Goal: Entertainment & Leisure: Consume media (video, audio)

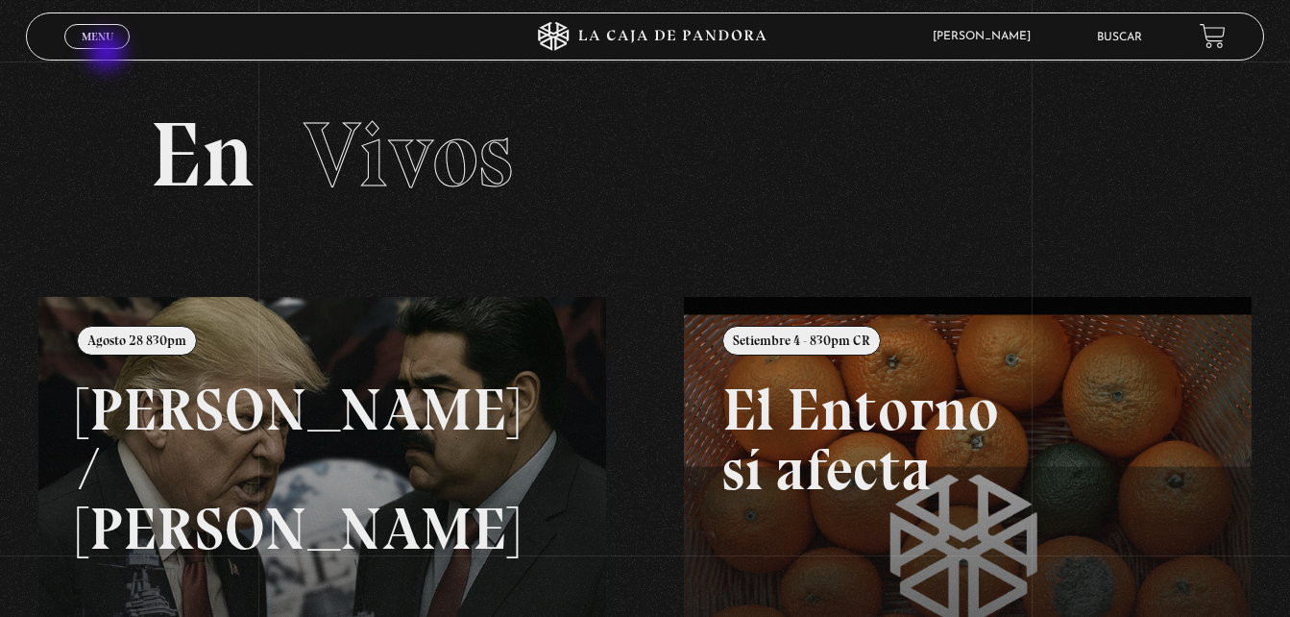
click at [109, 54] on div "Menu Cerrar" at bounding box center [257, 36] width 387 height 46
click at [102, 47] on span "Cerrar" at bounding box center [97, 53] width 45 height 13
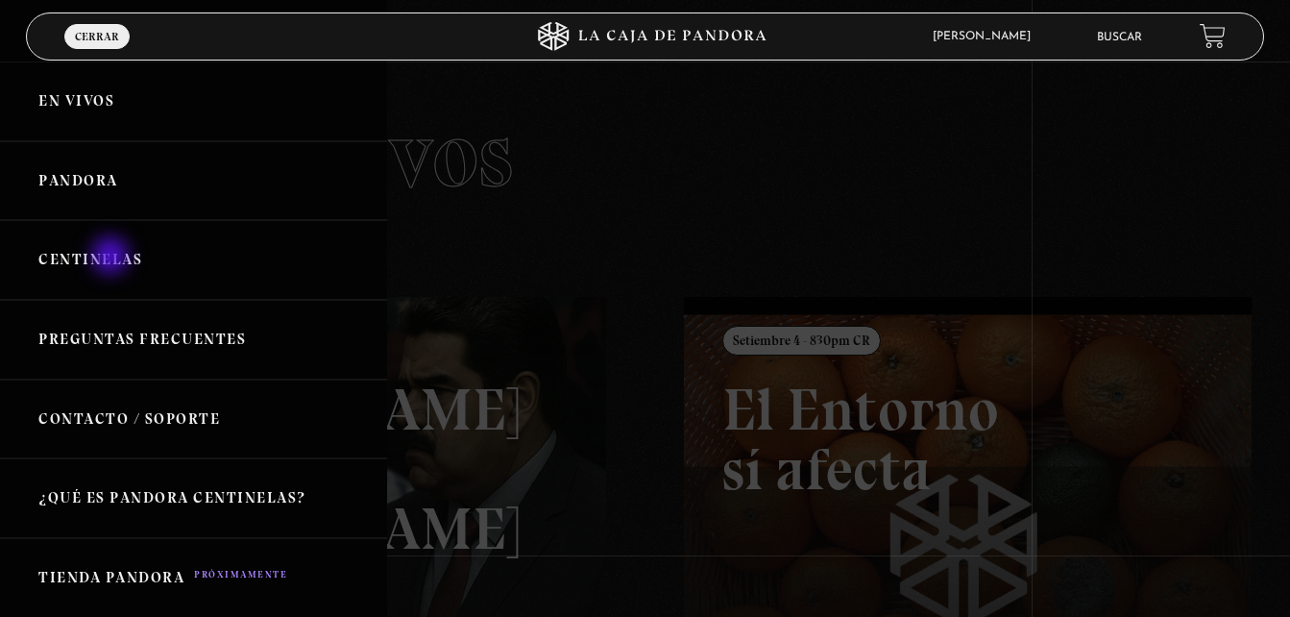
click at [112, 257] on link "Centinelas" at bounding box center [193, 260] width 387 height 80
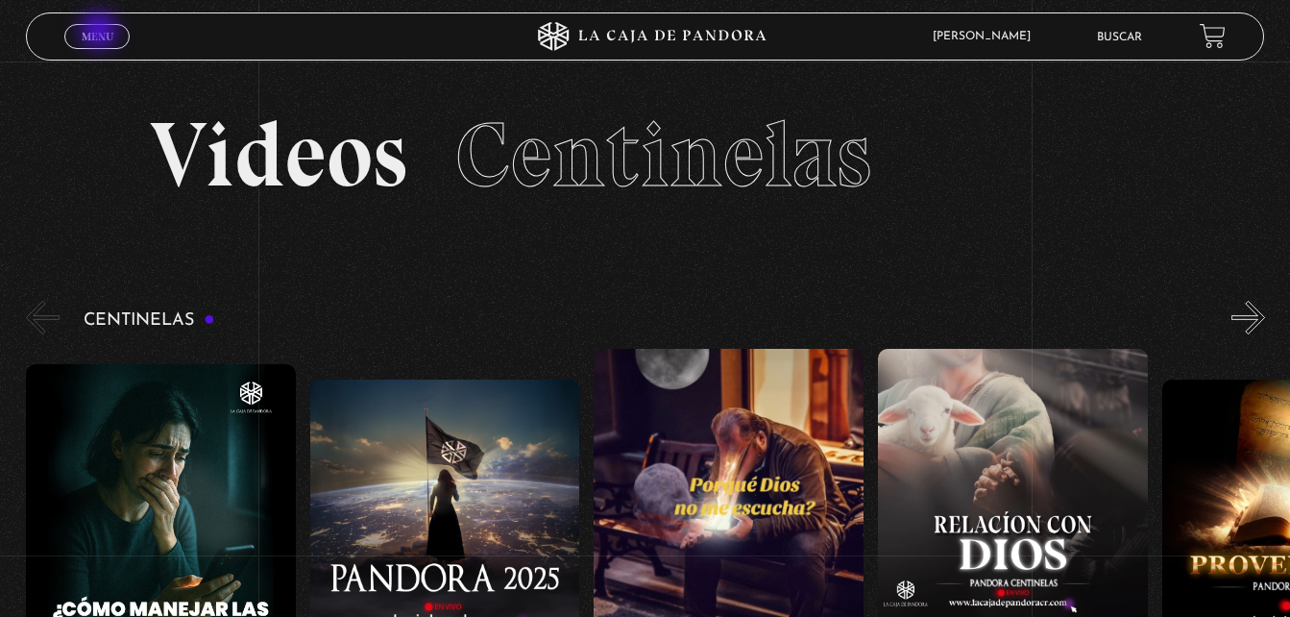
click at [101, 33] on span "Menu" at bounding box center [98, 37] width 32 height 12
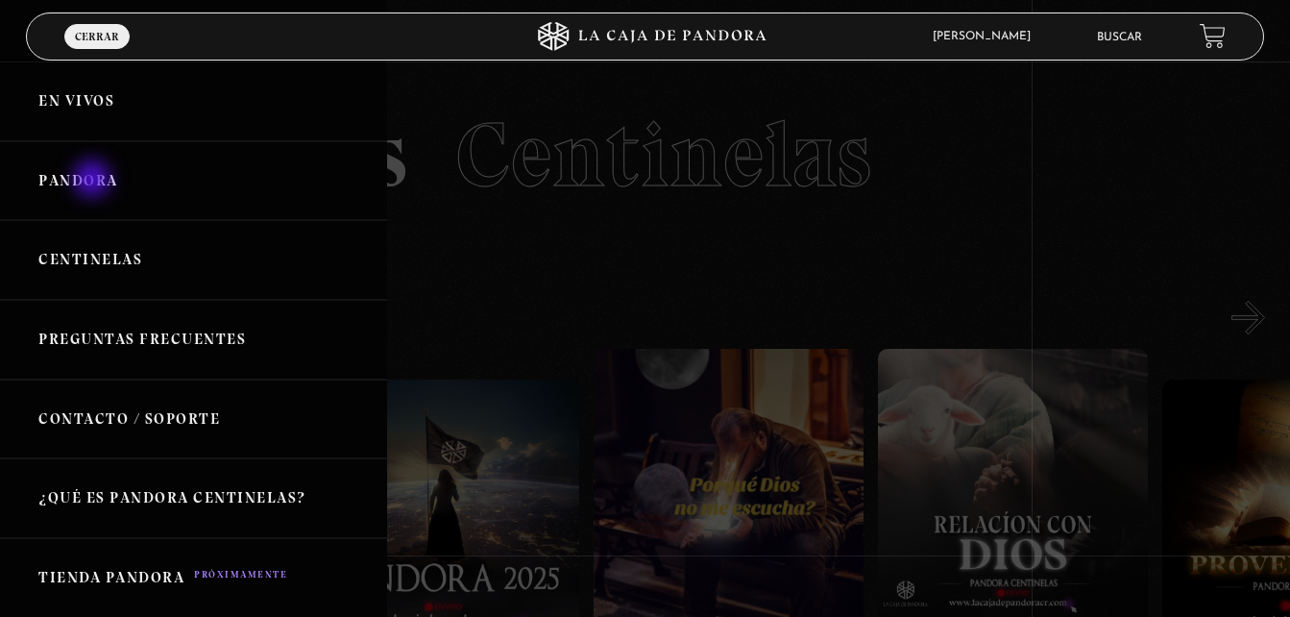
click at [94, 181] on link "Pandora" at bounding box center [193, 181] width 387 height 80
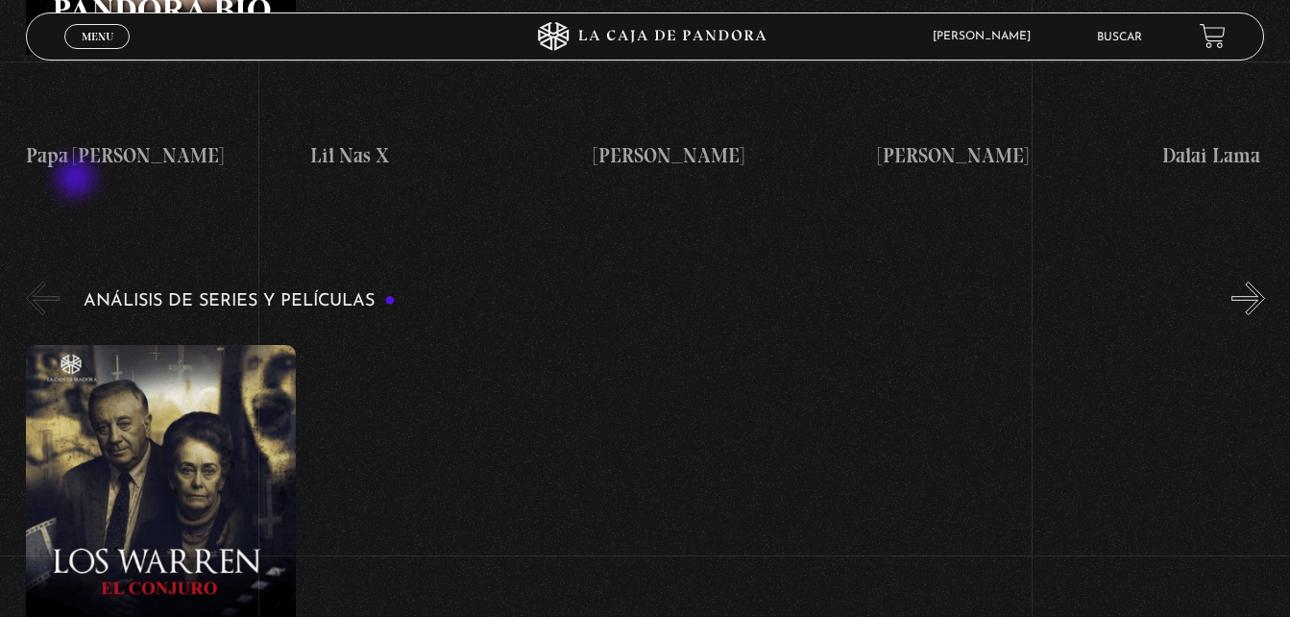
scroll to position [3457, 0]
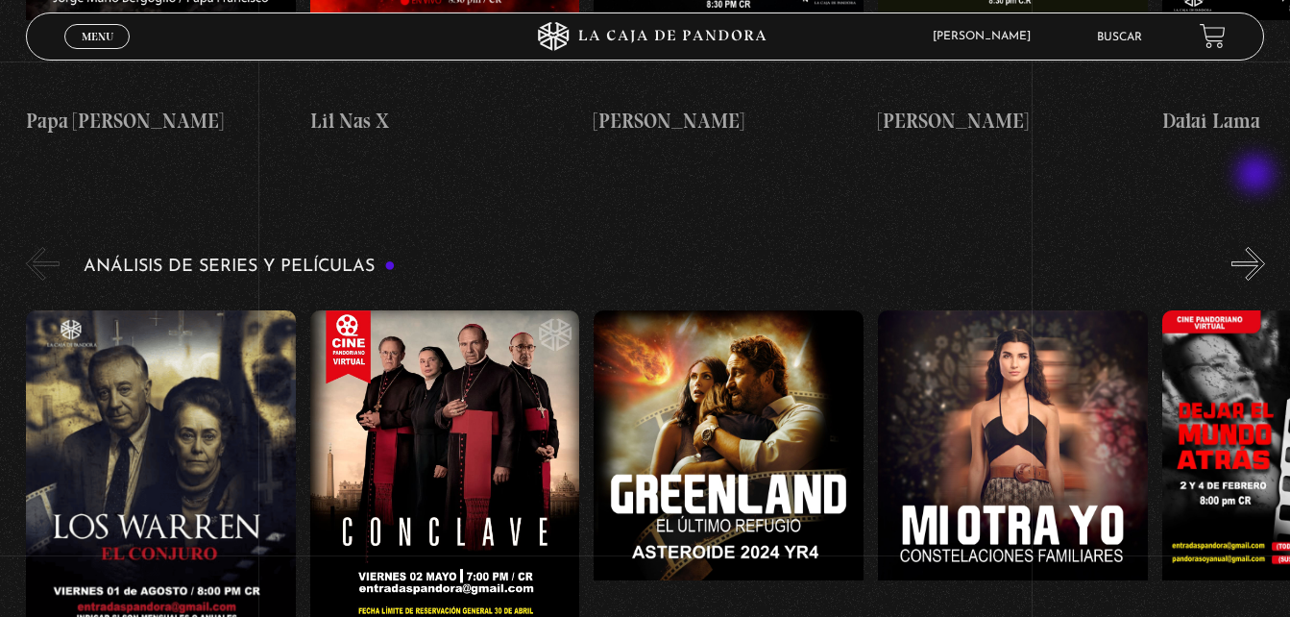
click at [1257, 247] on button "»" at bounding box center [1248, 264] width 34 height 34
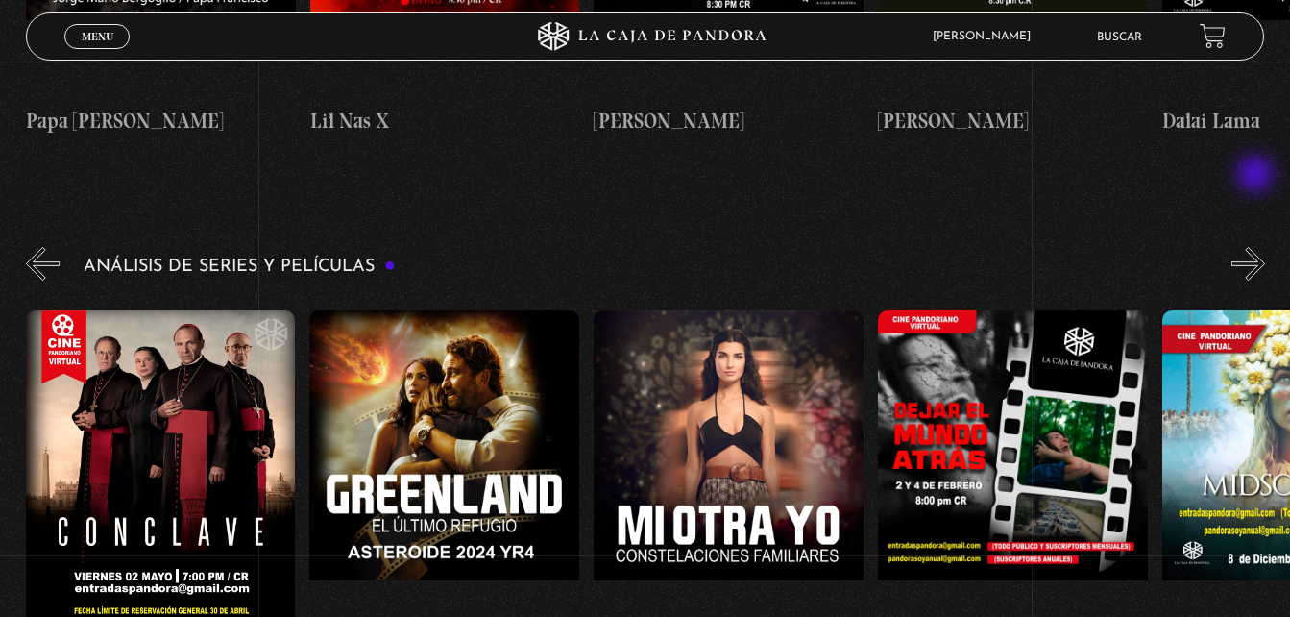
click at [1257, 247] on button "»" at bounding box center [1248, 264] width 34 height 34
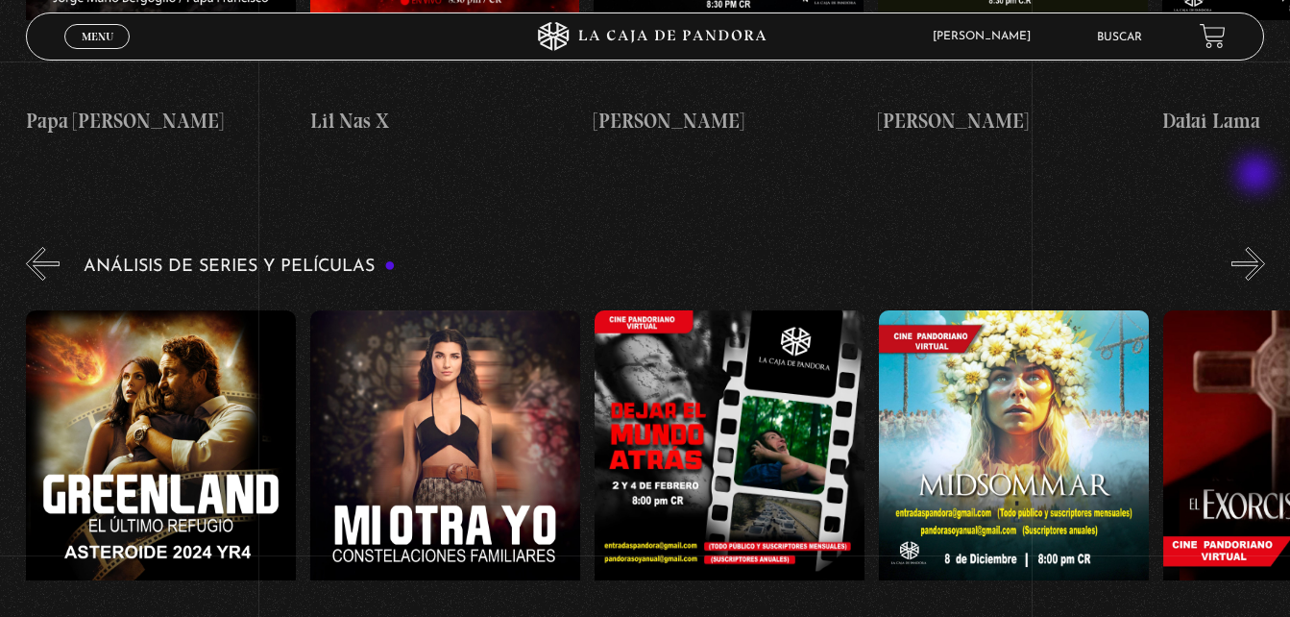
click at [1257, 247] on button "»" at bounding box center [1248, 264] width 34 height 34
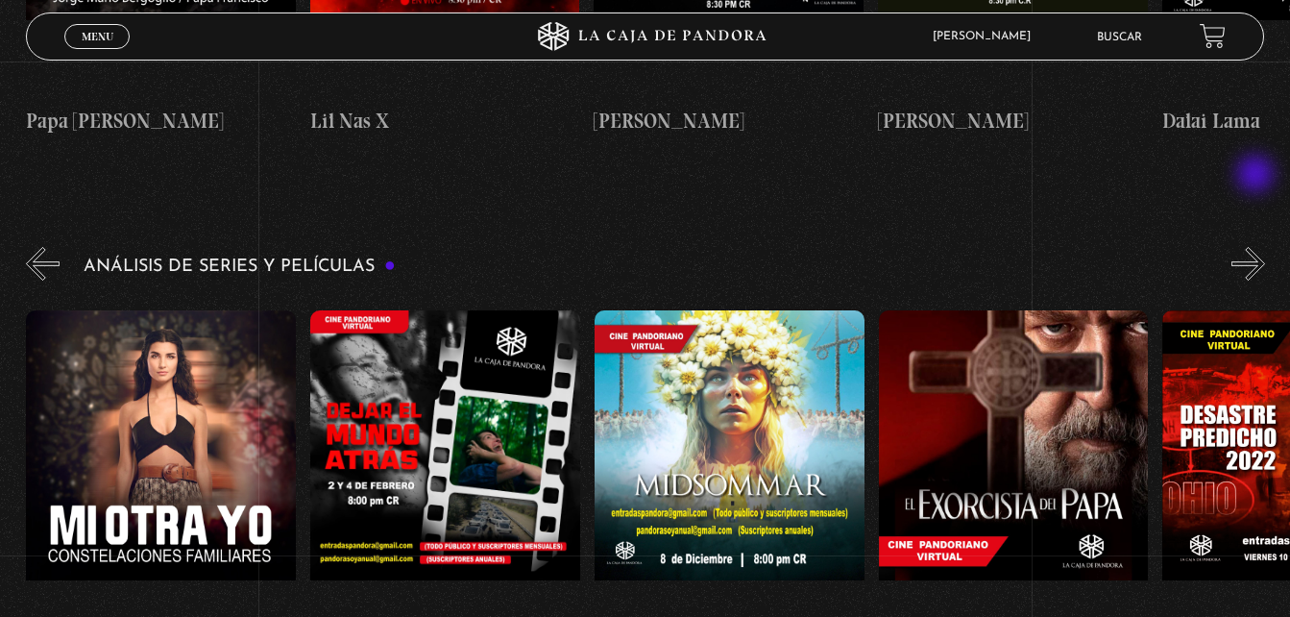
click at [1257, 247] on button "»" at bounding box center [1248, 264] width 34 height 34
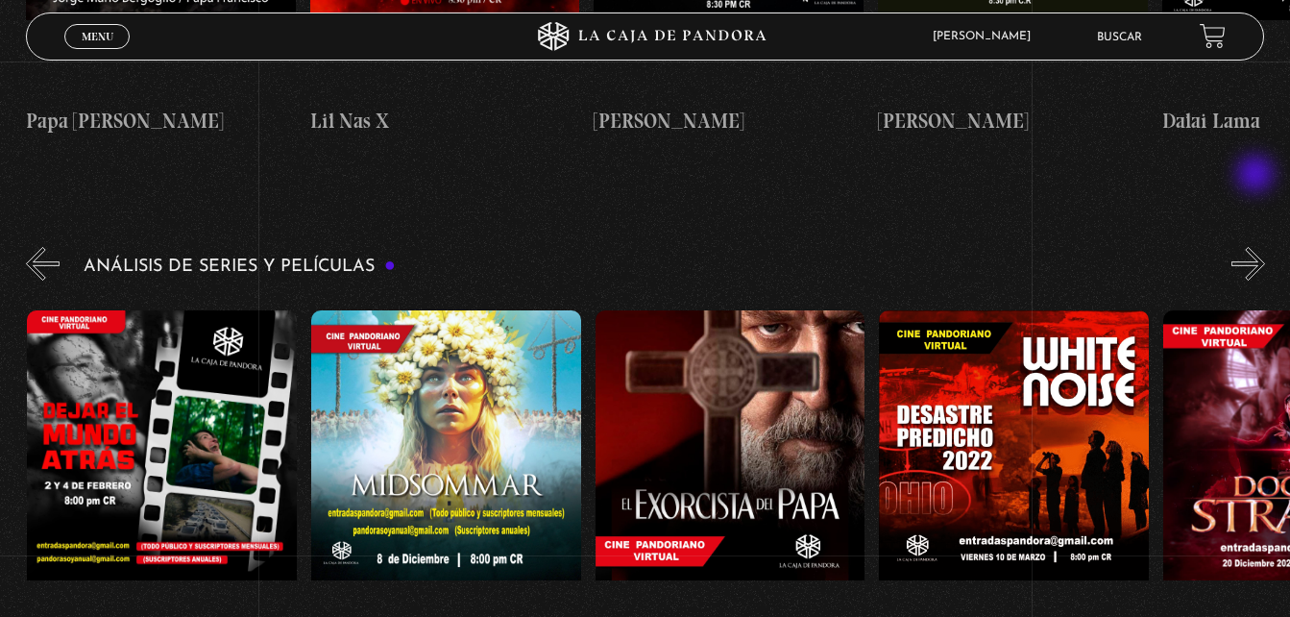
scroll to position [0, 1136]
click at [1257, 247] on button "»" at bounding box center [1248, 264] width 34 height 34
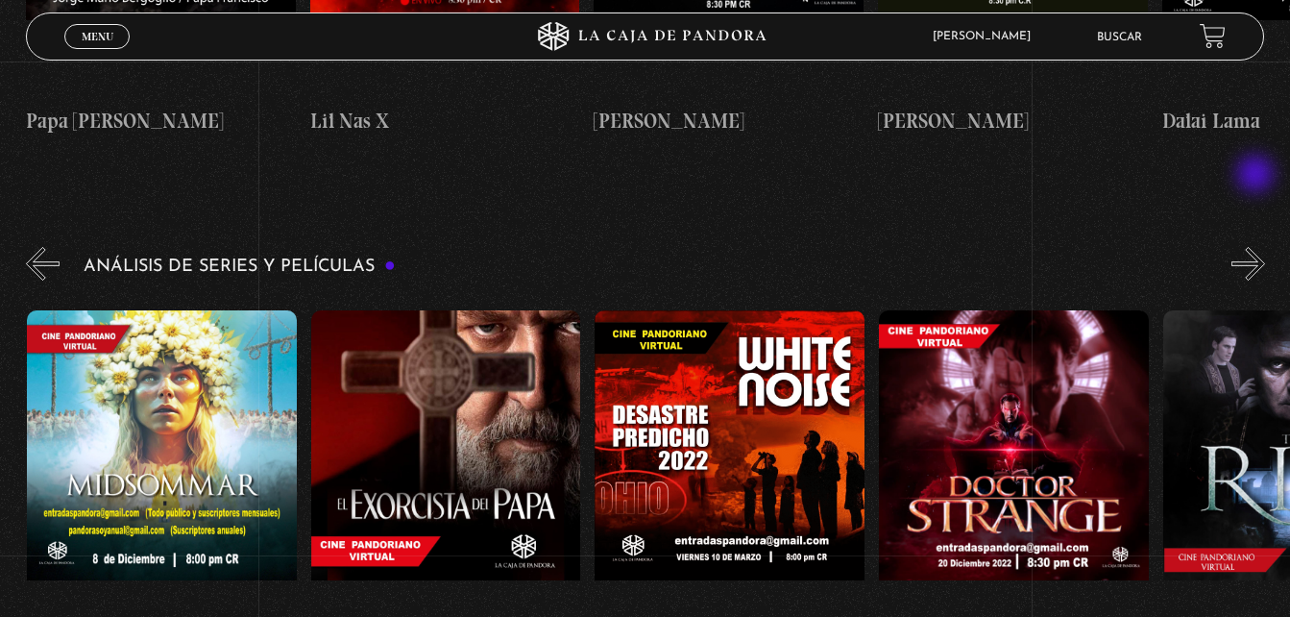
scroll to position [0, 1420]
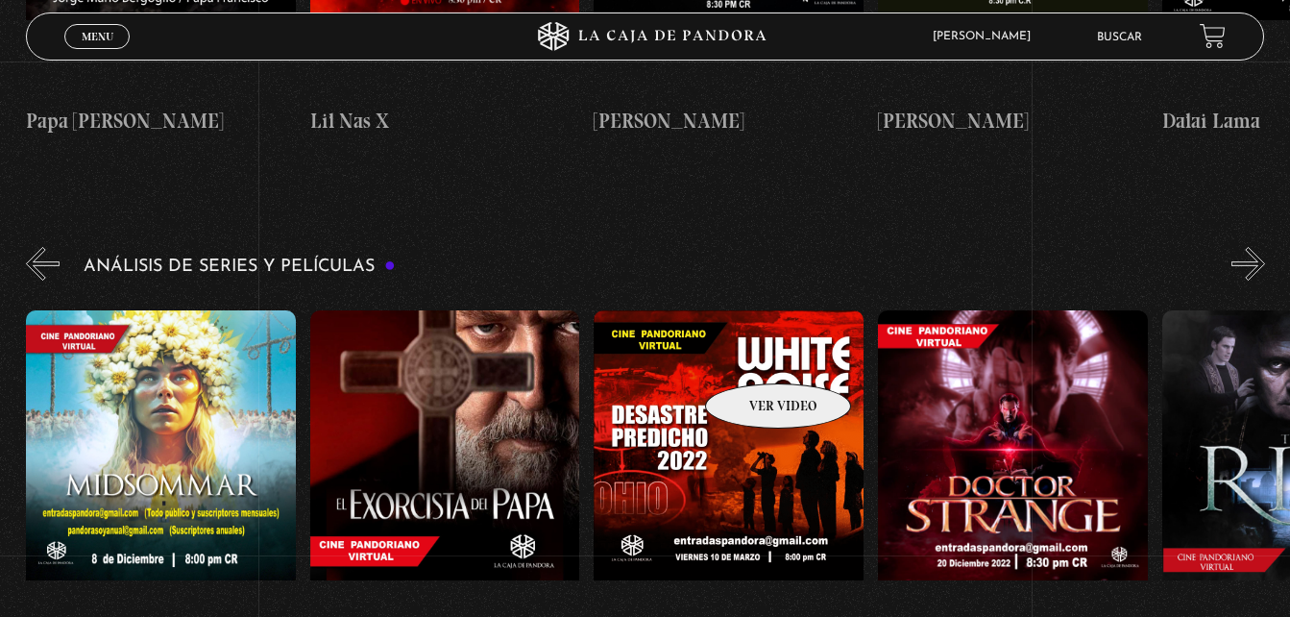
click at [753, 354] on figure at bounding box center [729, 483] width 270 height 346
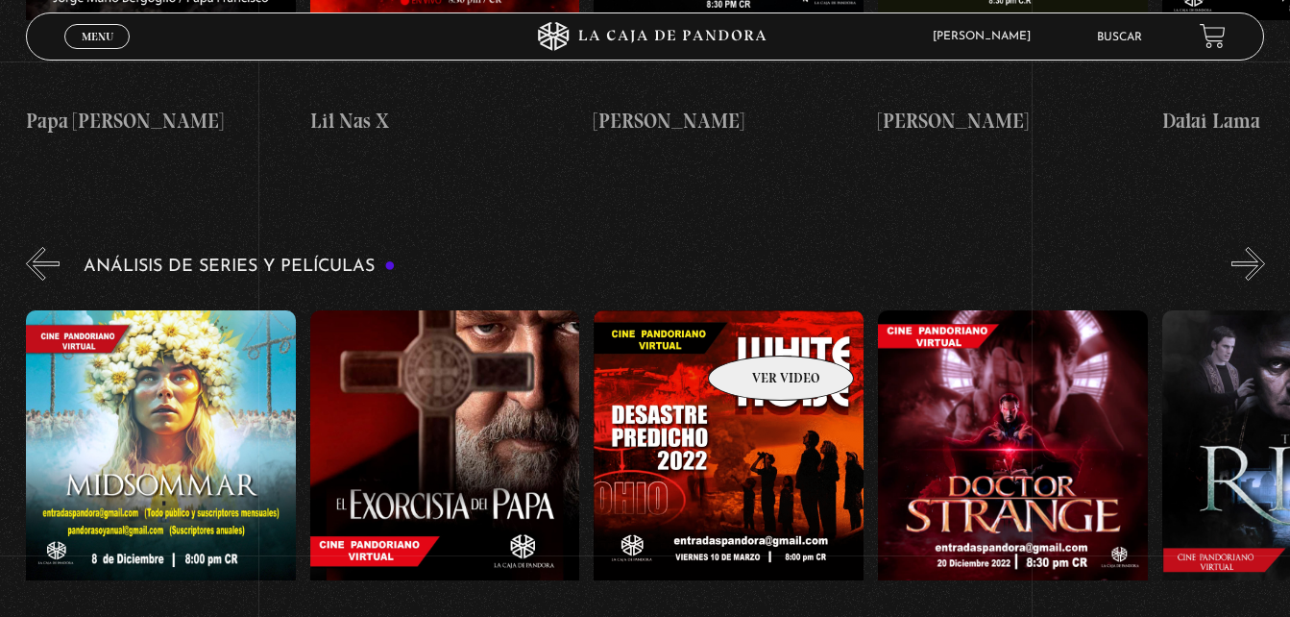
click at [756, 327] on figure at bounding box center [729, 483] width 270 height 346
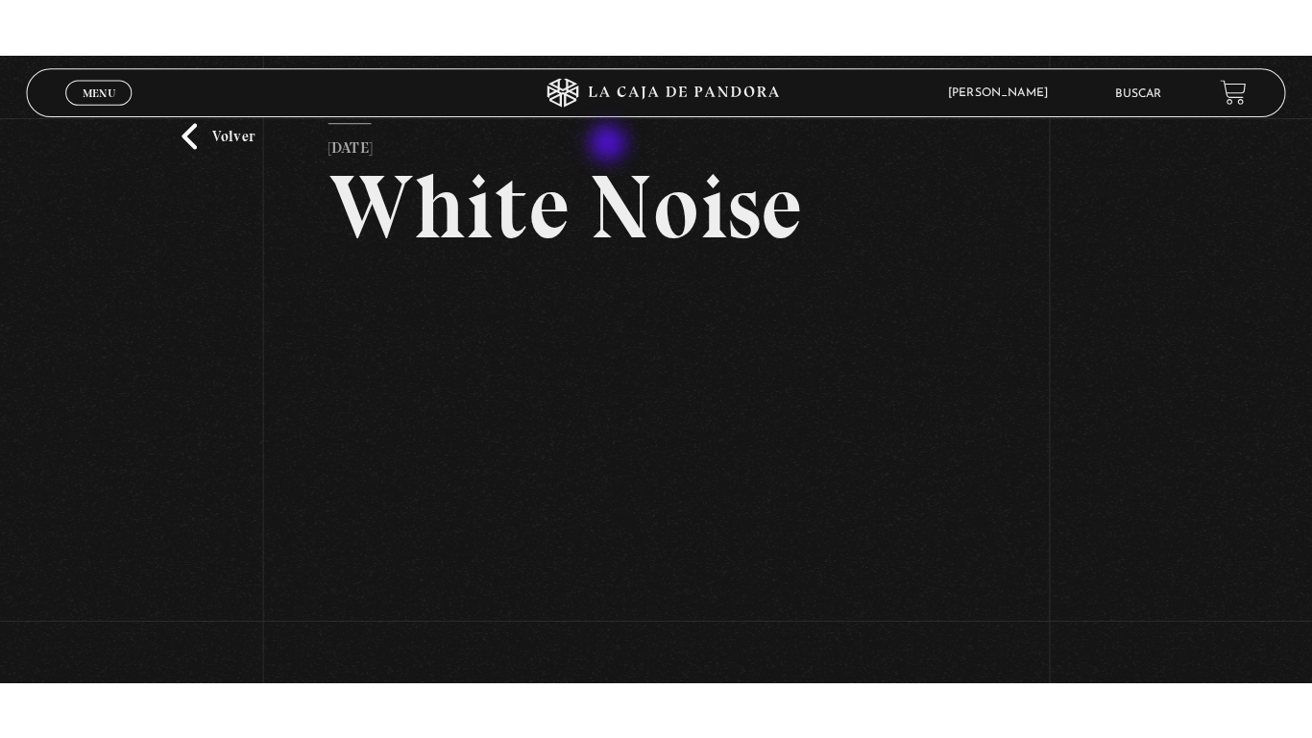
scroll to position [288, 0]
